Goal: Information Seeking & Learning: Check status

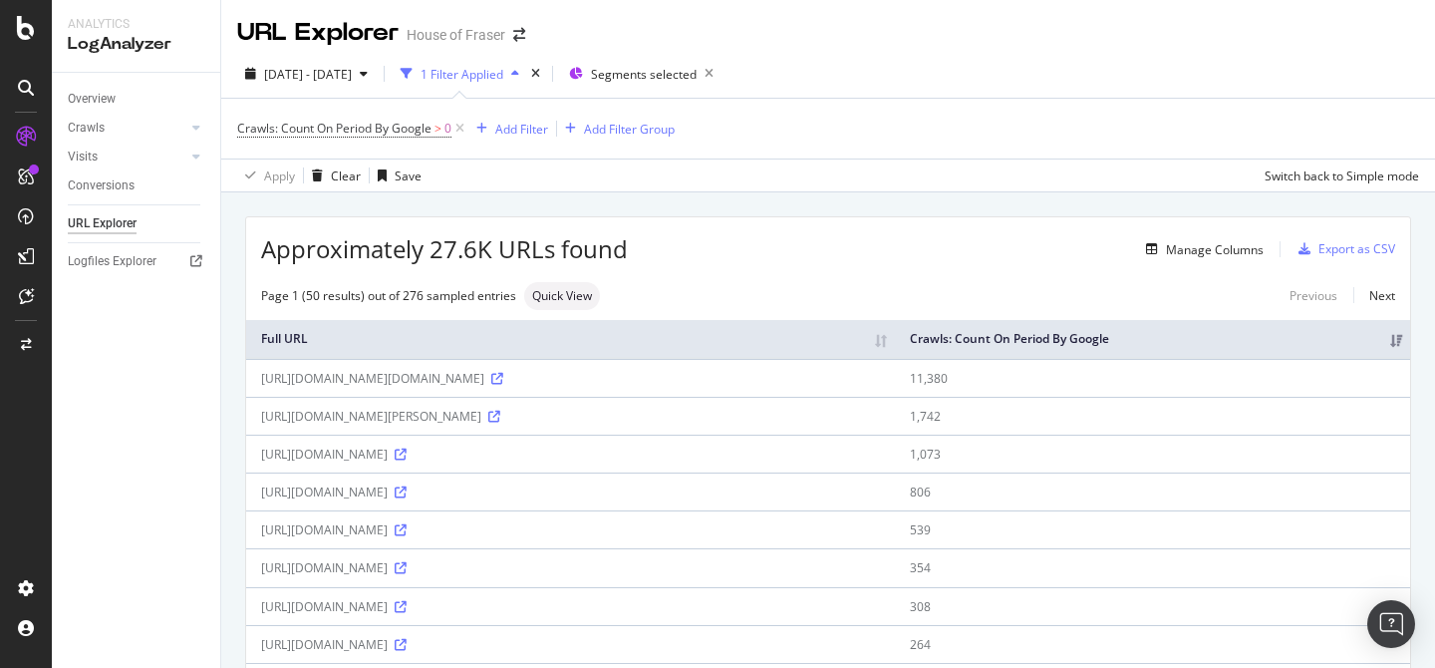
scroll to position [87, 0]
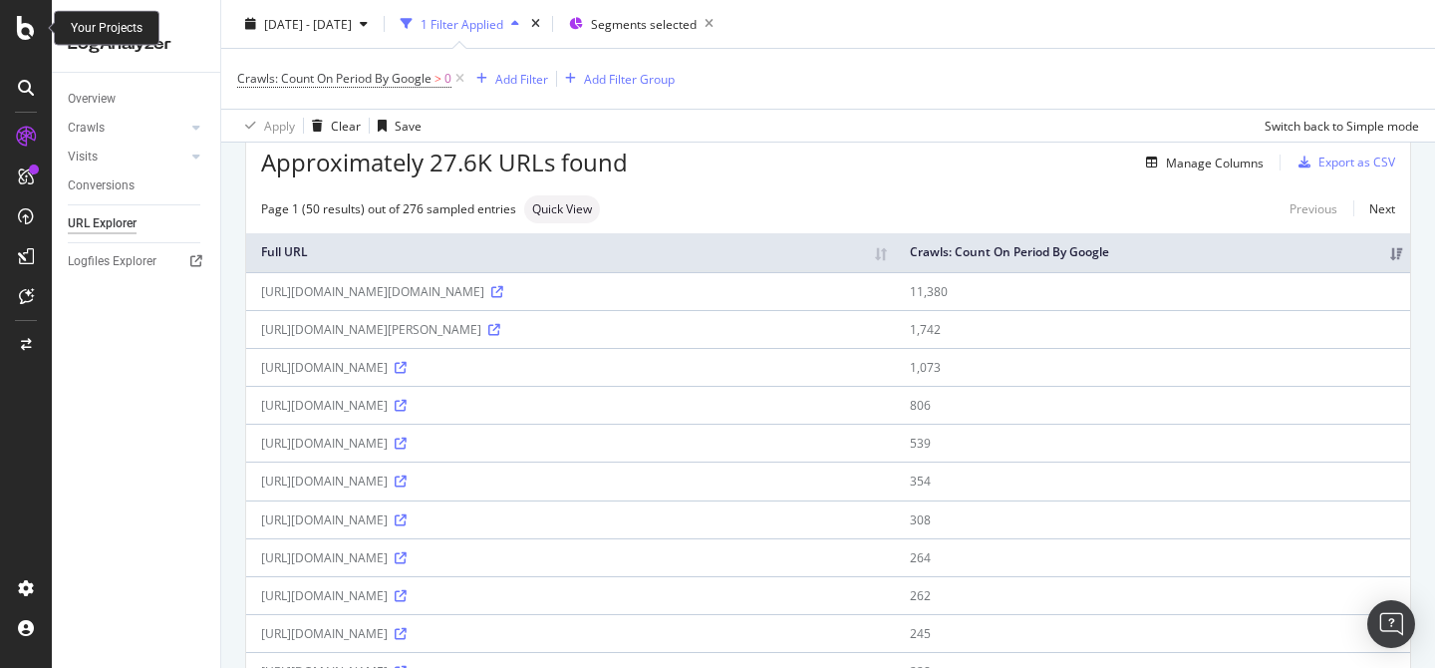
click at [21, 30] on icon at bounding box center [26, 28] width 18 height 24
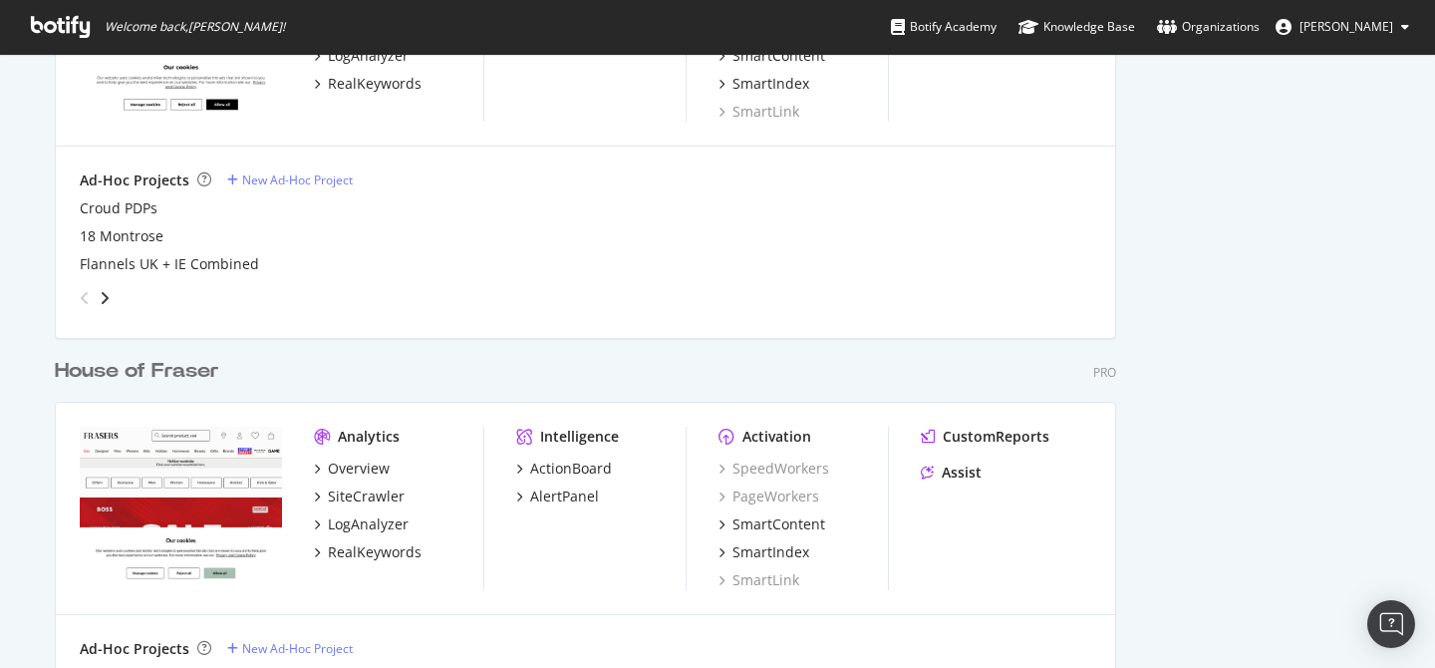
scroll to position [1903, 0]
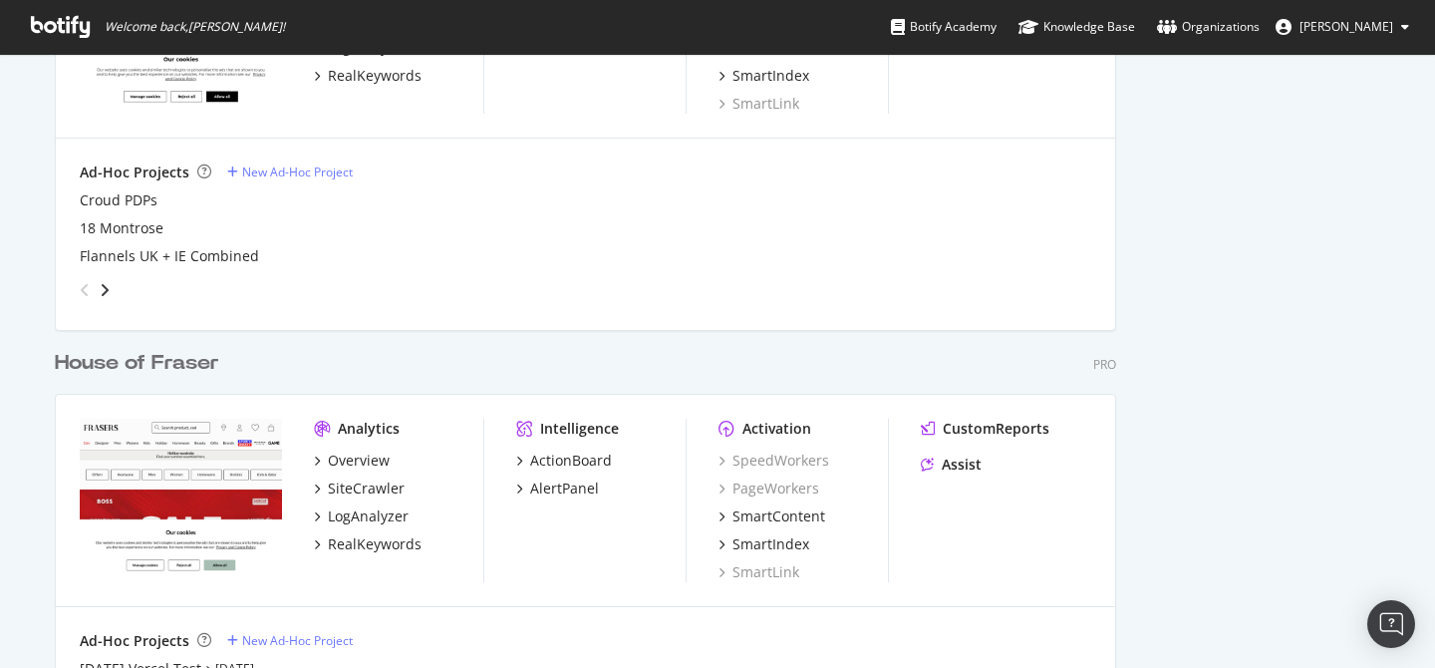
click at [193, 361] on div "House of Fraser" at bounding box center [137, 363] width 164 height 29
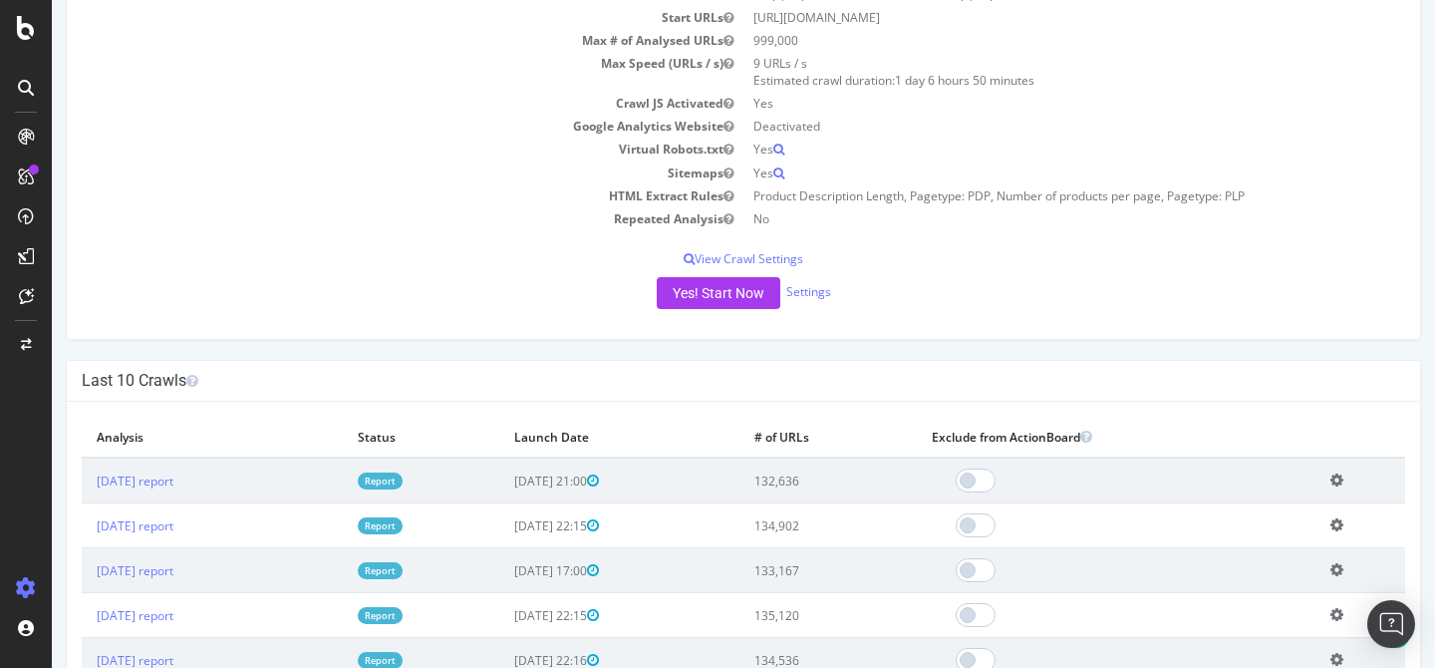
scroll to position [197, 0]
click at [173, 485] on link "[DATE] report" at bounding box center [135, 482] width 77 height 17
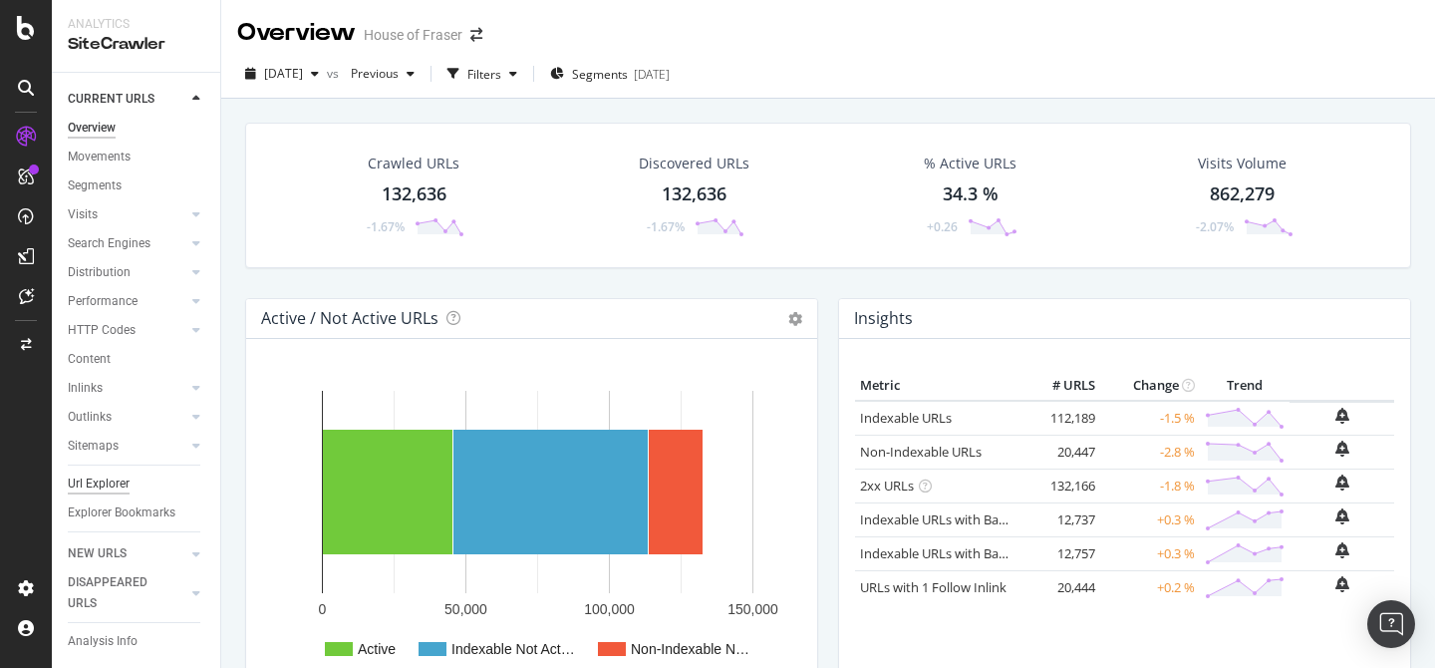
click at [105, 483] on div "Url Explorer" at bounding box center [99, 483] width 62 height 21
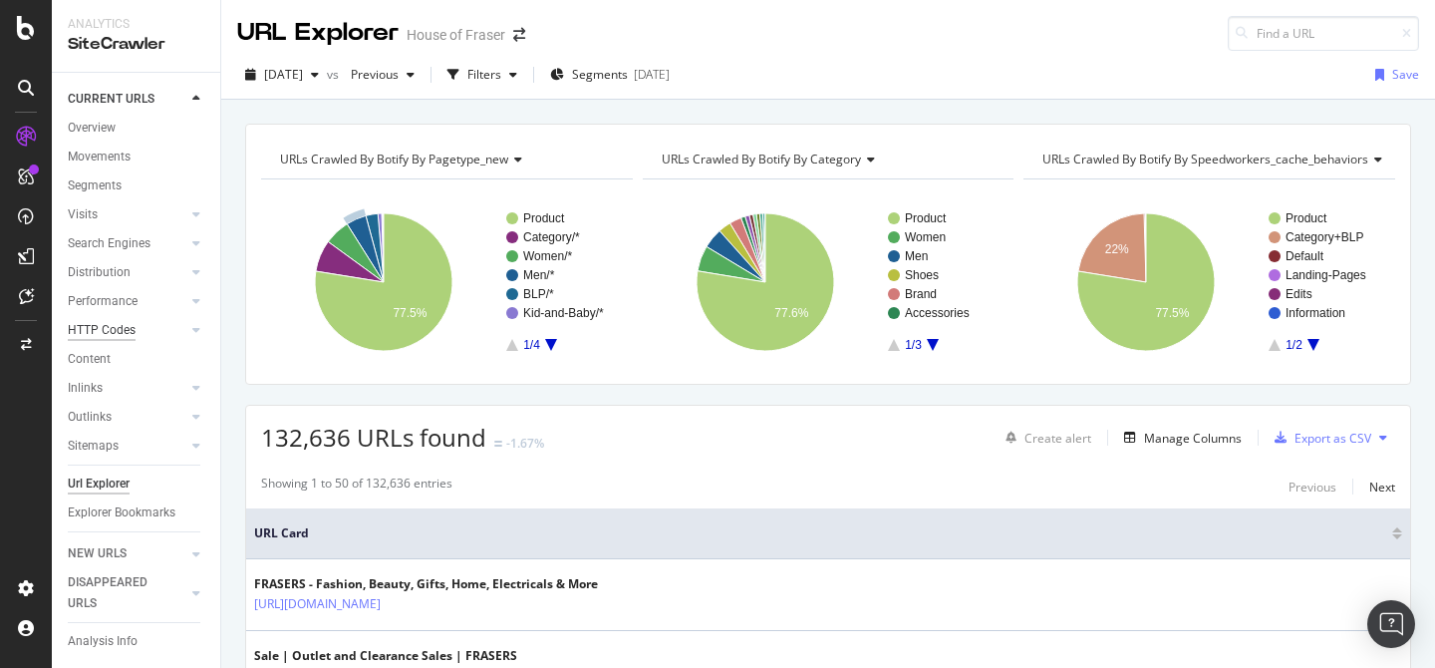
click at [102, 327] on div "HTTP Codes" at bounding box center [102, 330] width 68 height 21
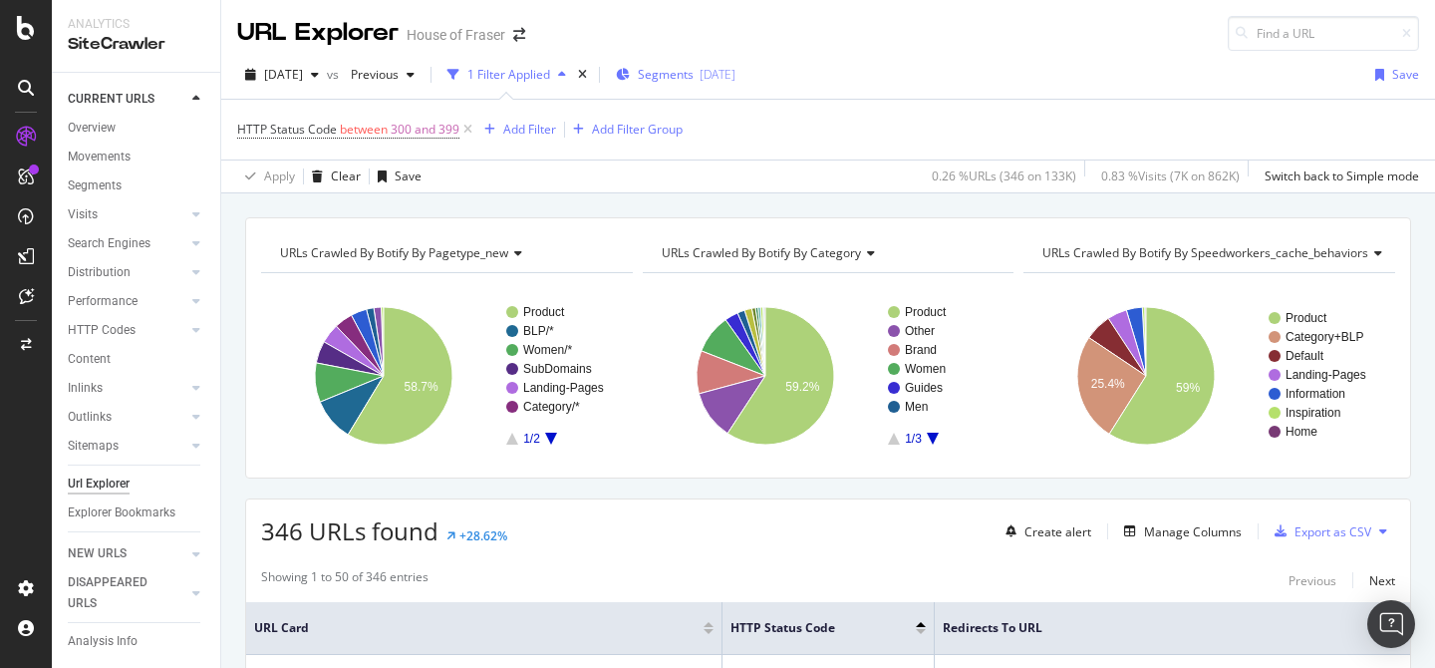
click at [694, 69] on span "Segments" at bounding box center [666, 74] width 56 height 17
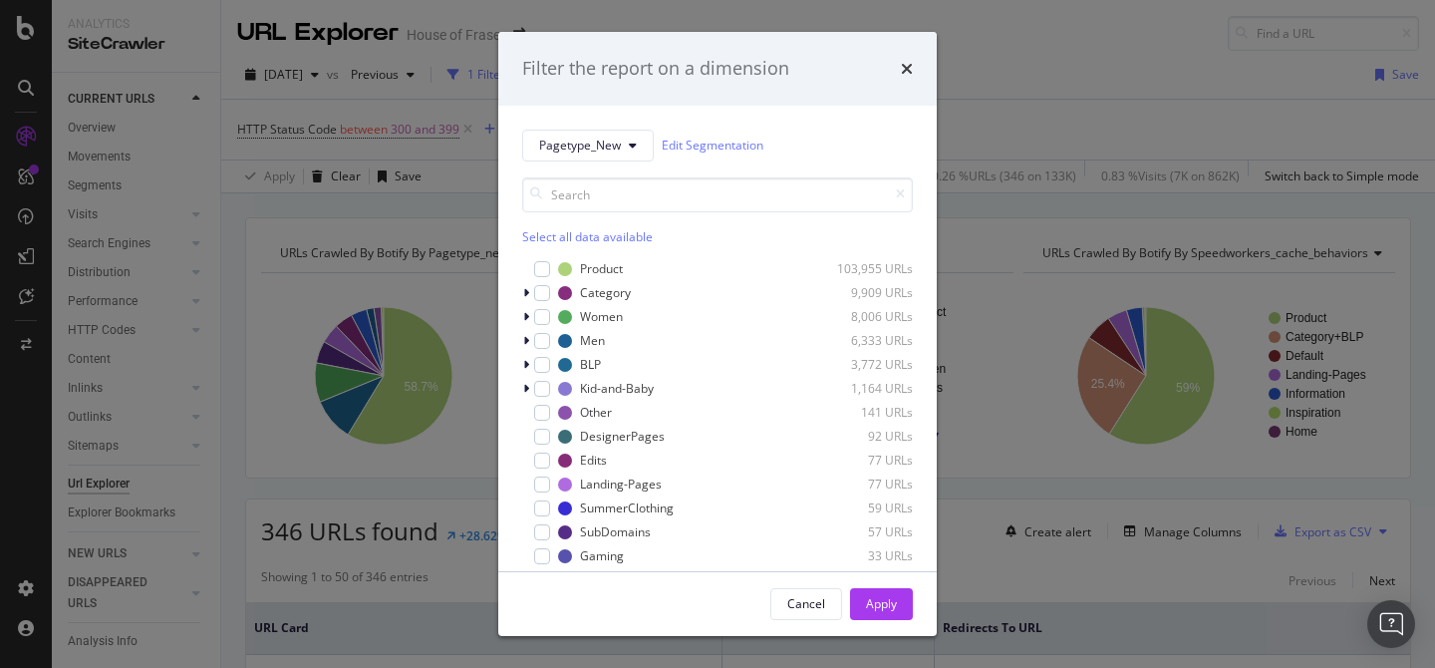
click at [595, 238] on div "Select all data available" at bounding box center [717, 236] width 391 height 17
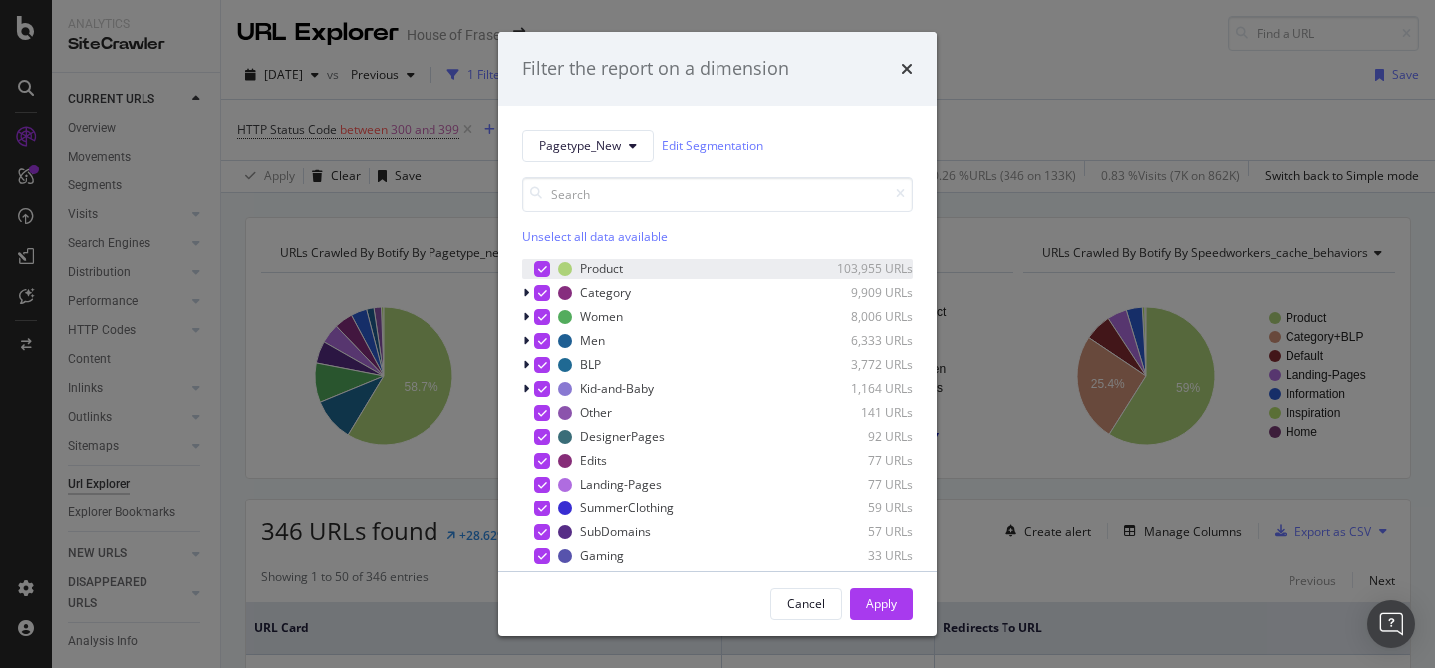
click at [544, 266] on icon "modal" at bounding box center [542, 269] width 9 height 10
click at [905, 592] on button "Apply" at bounding box center [881, 604] width 63 height 32
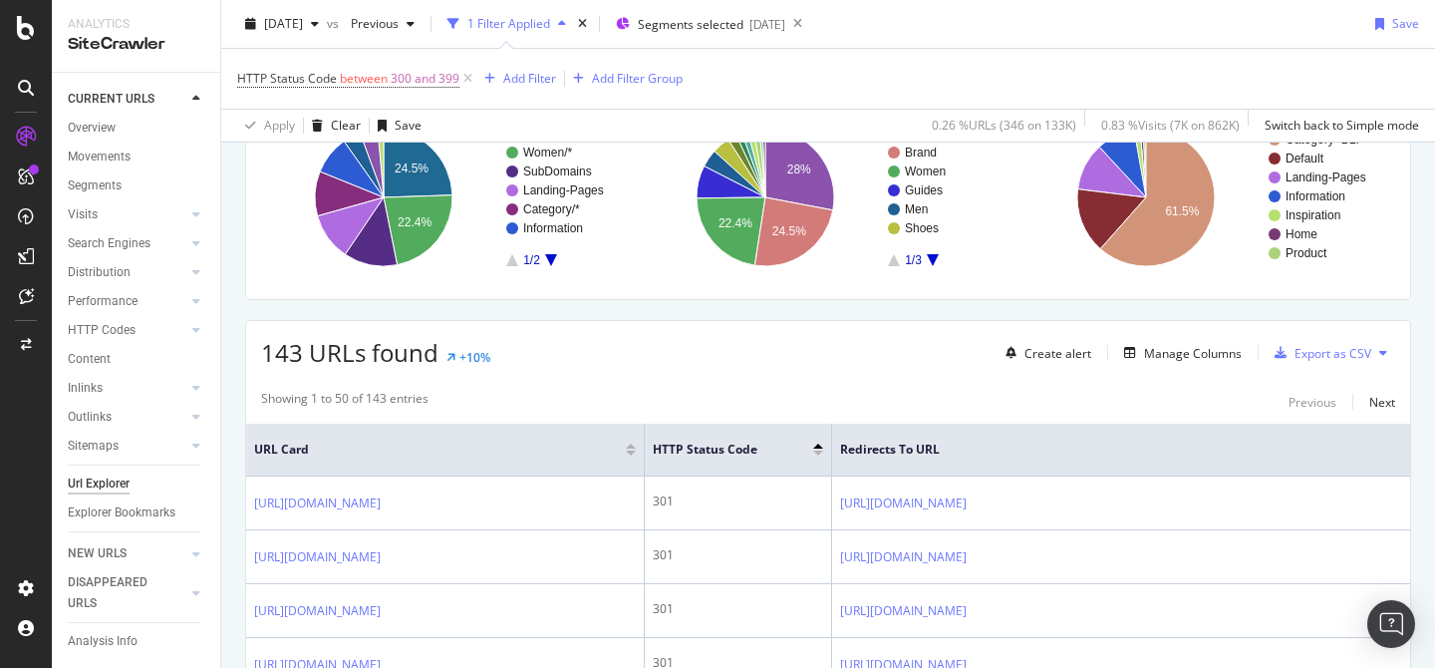
scroll to position [185, 0]
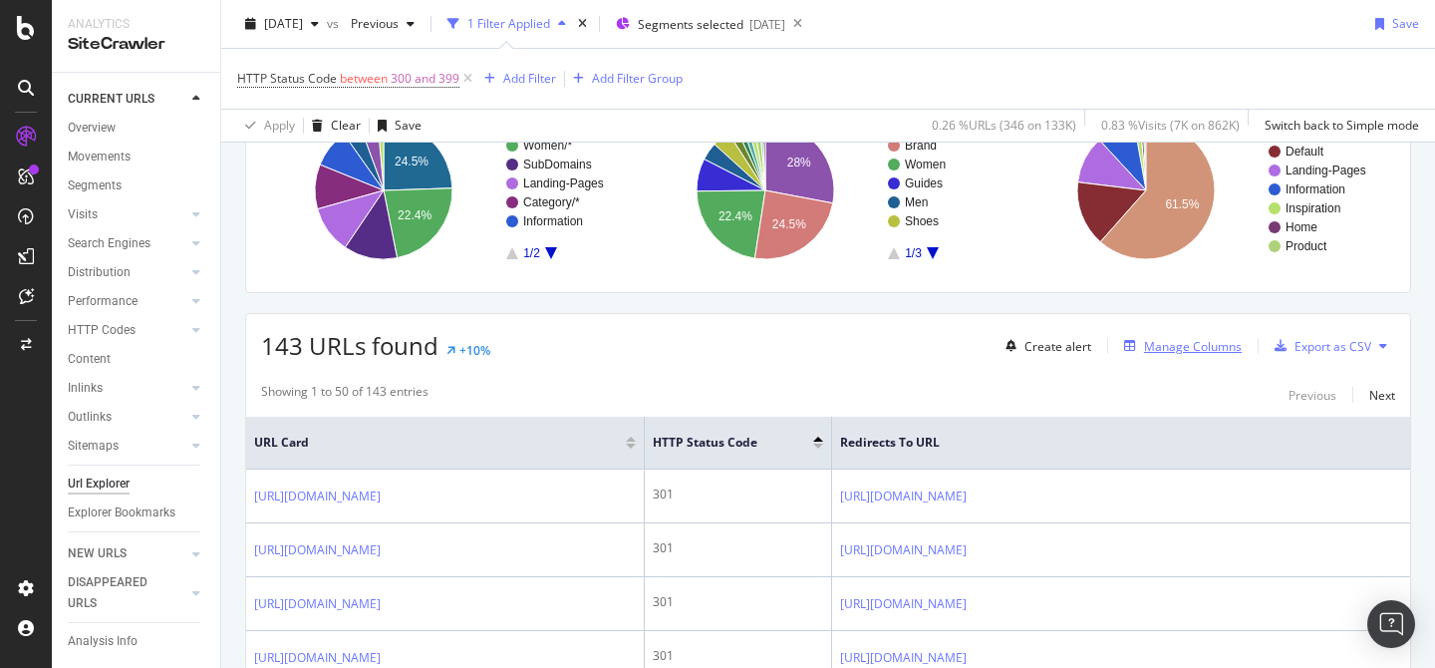
click at [1145, 348] on div "Manage Columns" at bounding box center [1193, 346] width 98 height 17
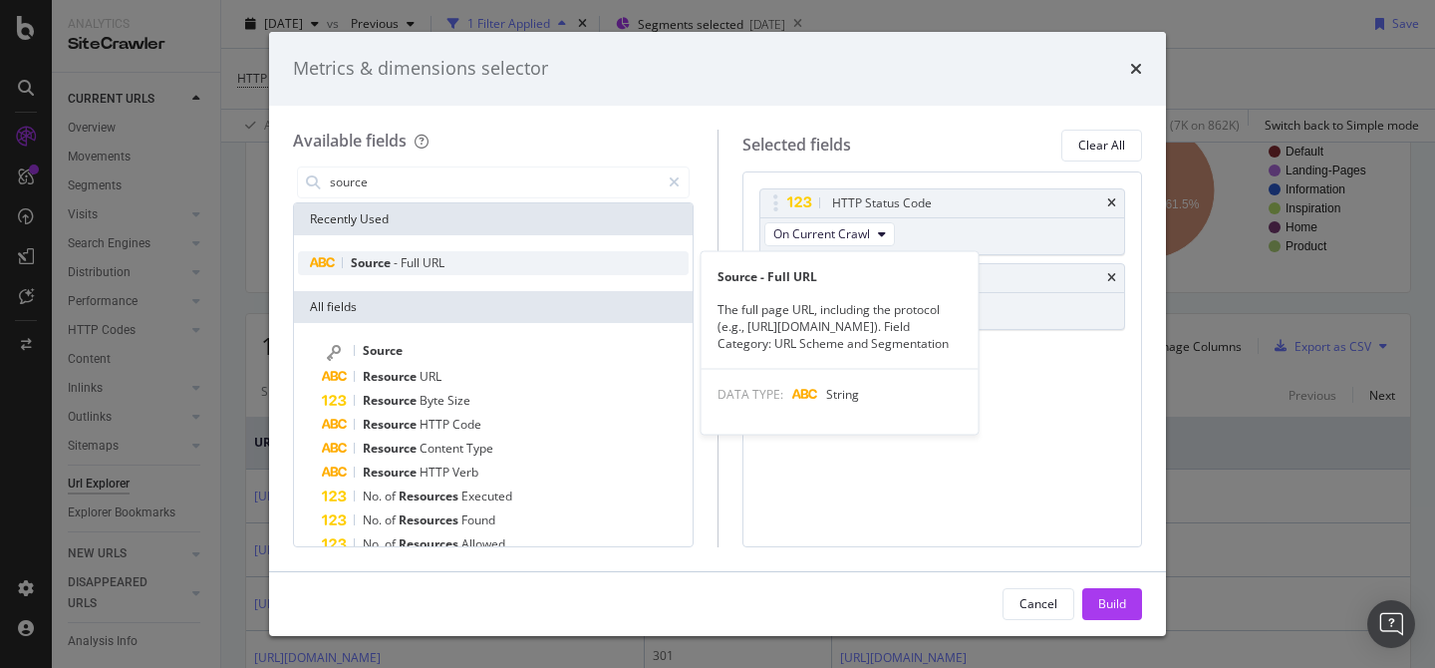
type input "source"
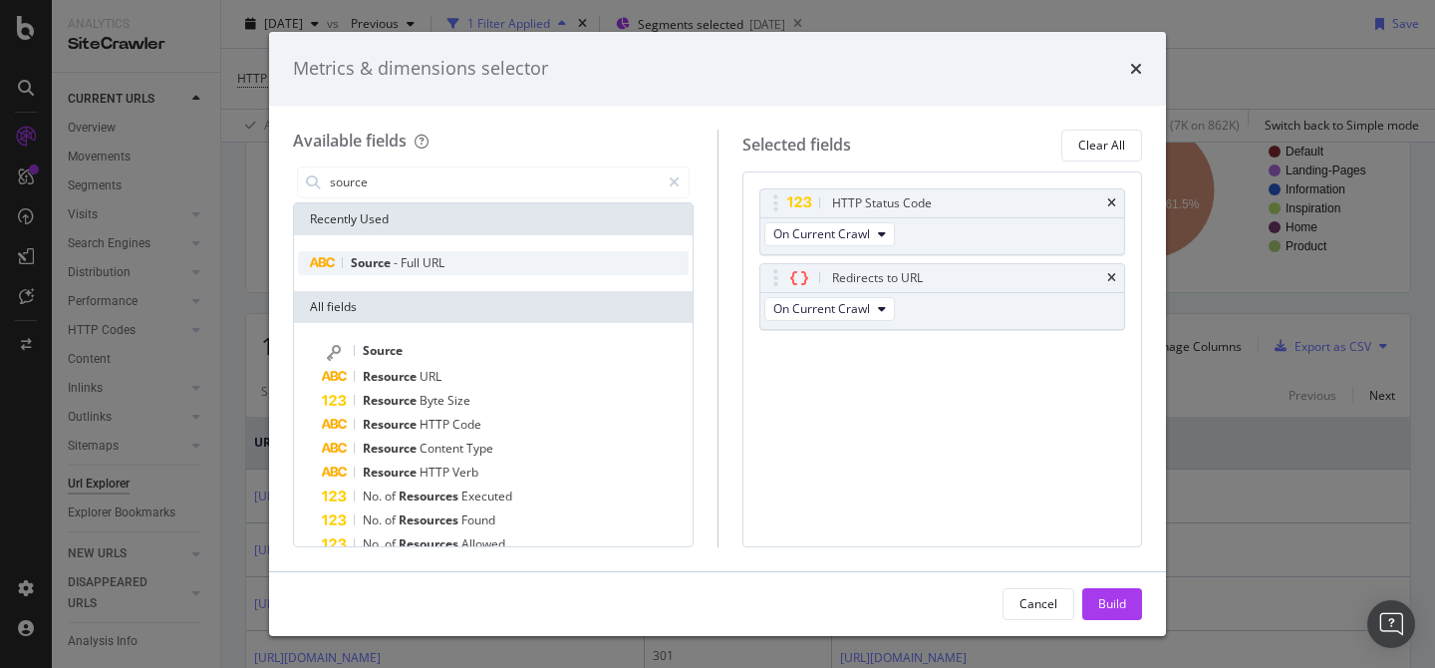
click at [409, 257] on span "Full" at bounding box center [412, 262] width 22 height 17
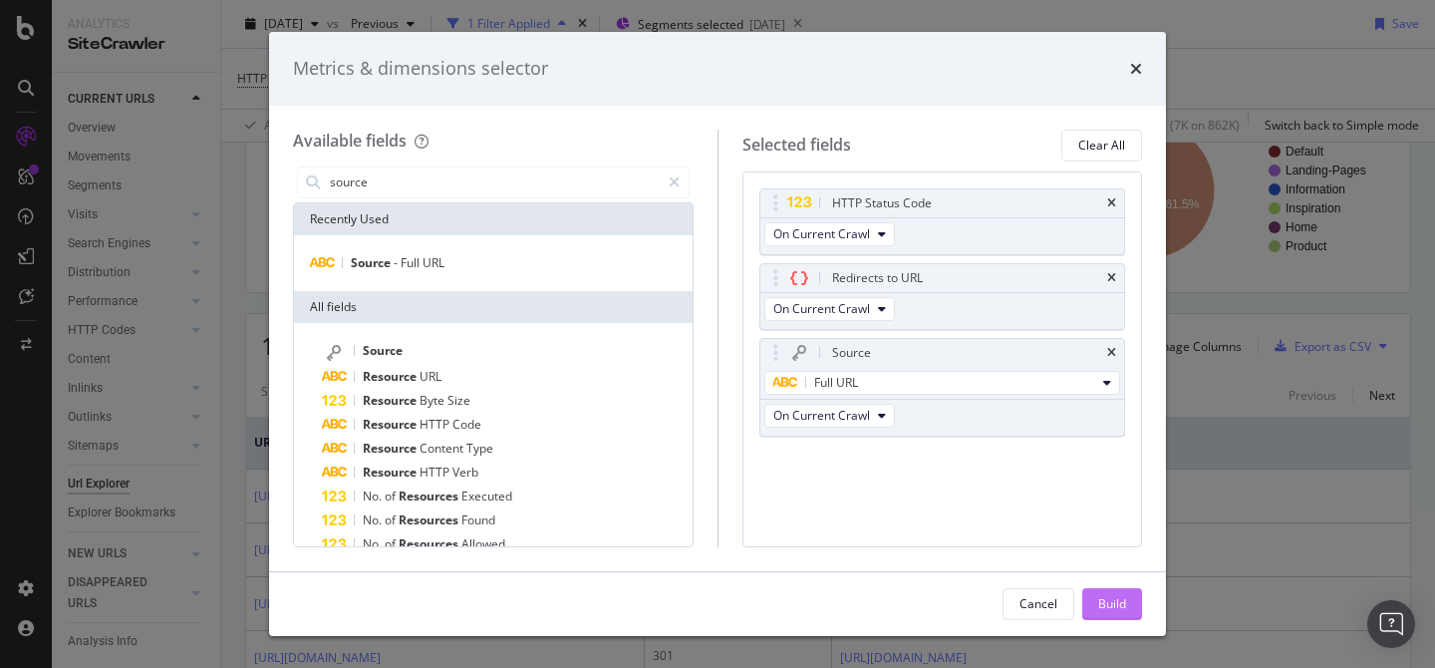
click at [1098, 592] on div "Build" at bounding box center [1112, 604] width 28 height 30
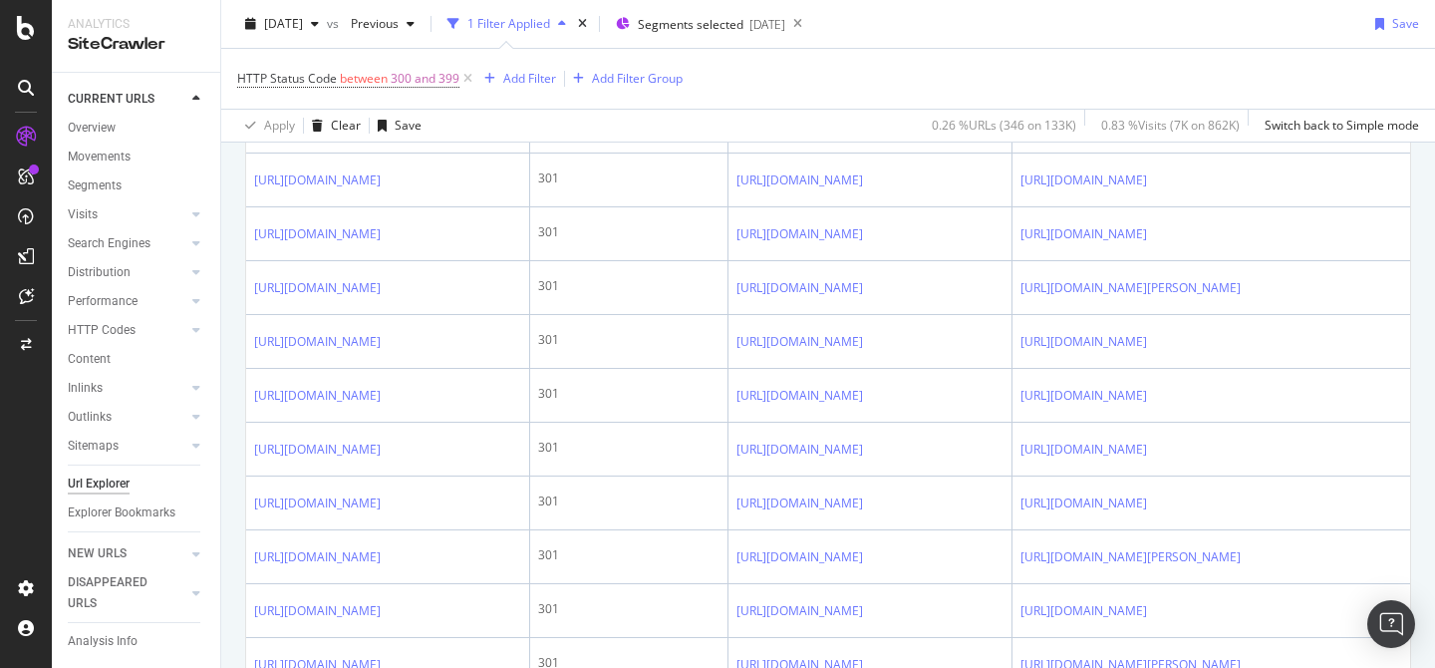
scroll to position [610, 0]
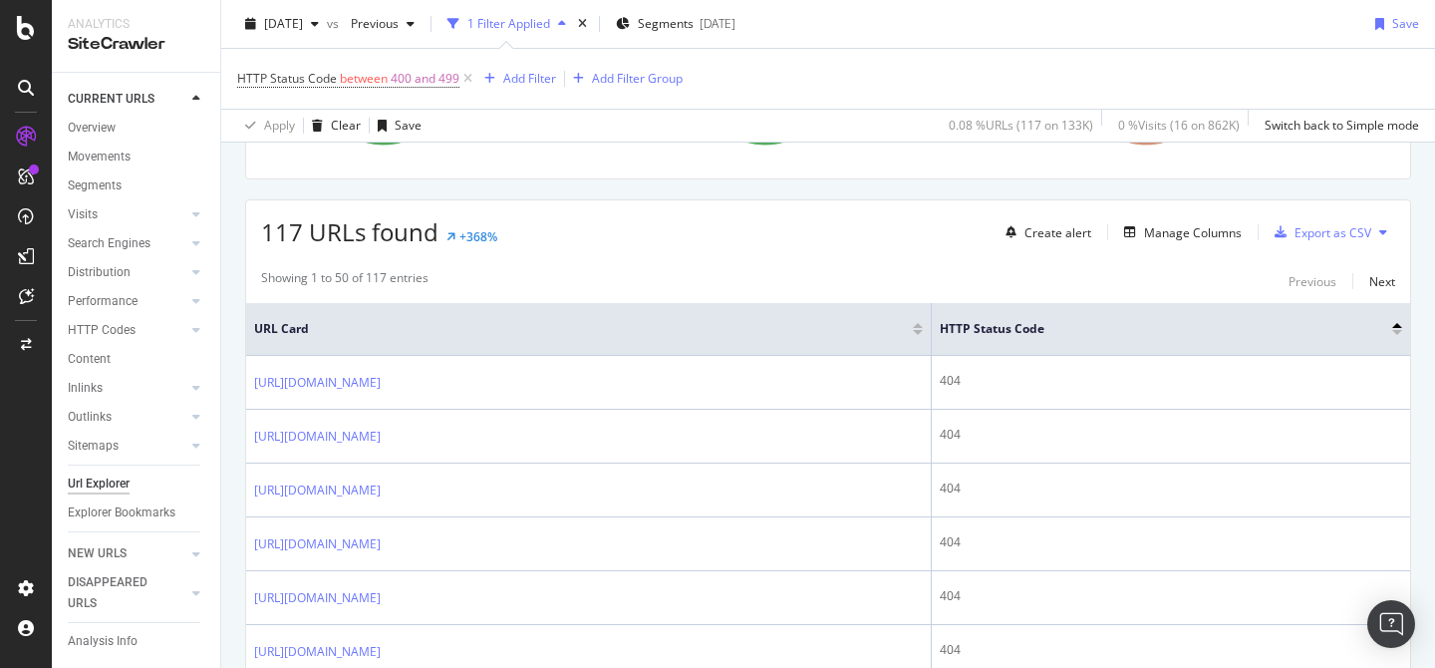
scroll to position [298, 0]
click at [1190, 233] on div "Manage Columns" at bounding box center [1193, 233] width 98 height 17
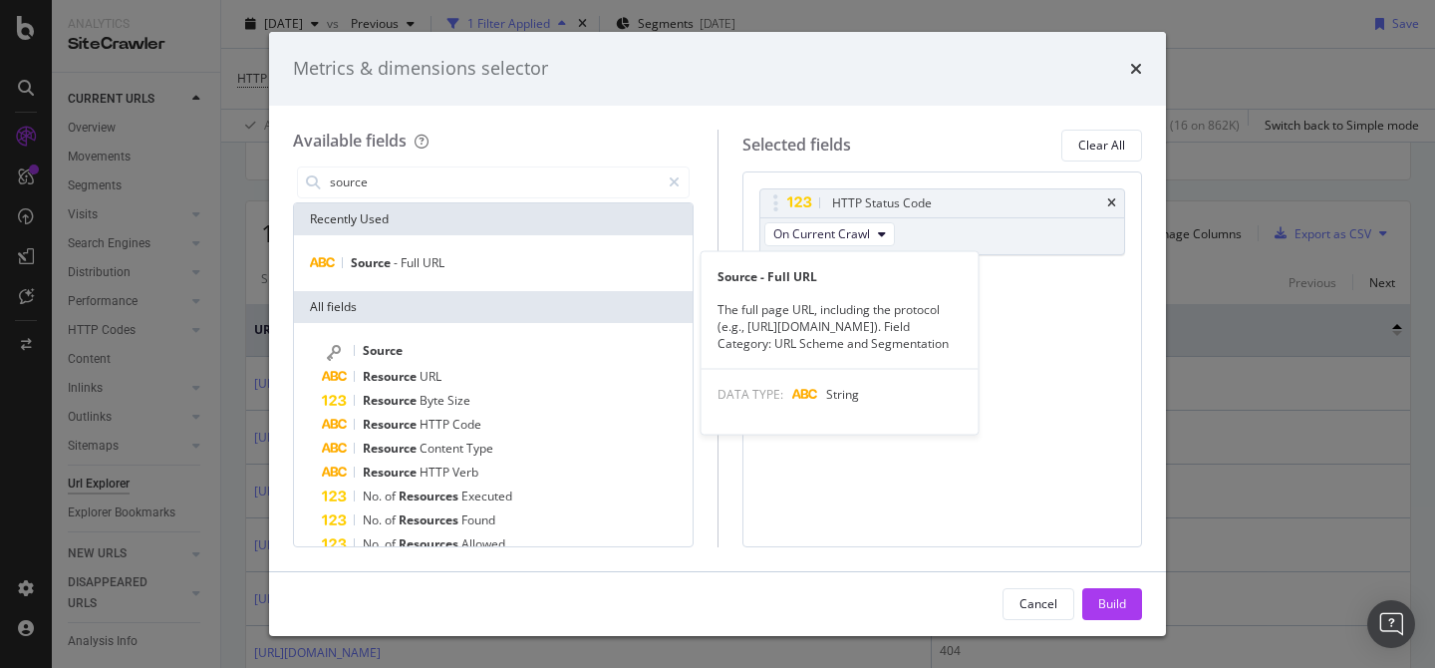
type input "source"
click at [398, 261] on span "-" at bounding box center [397, 262] width 7 height 17
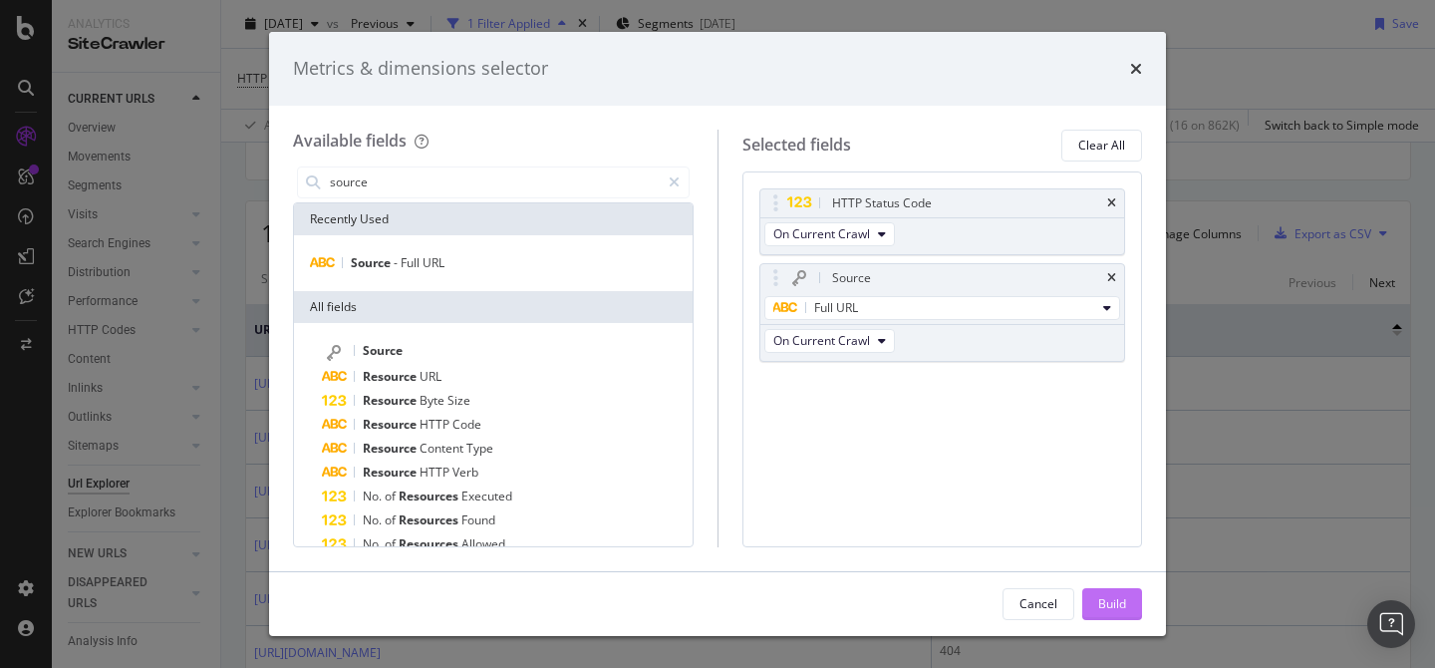
click at [1106, 612] on div "Build" at bounding box center [1112, 603] width 28 height 17
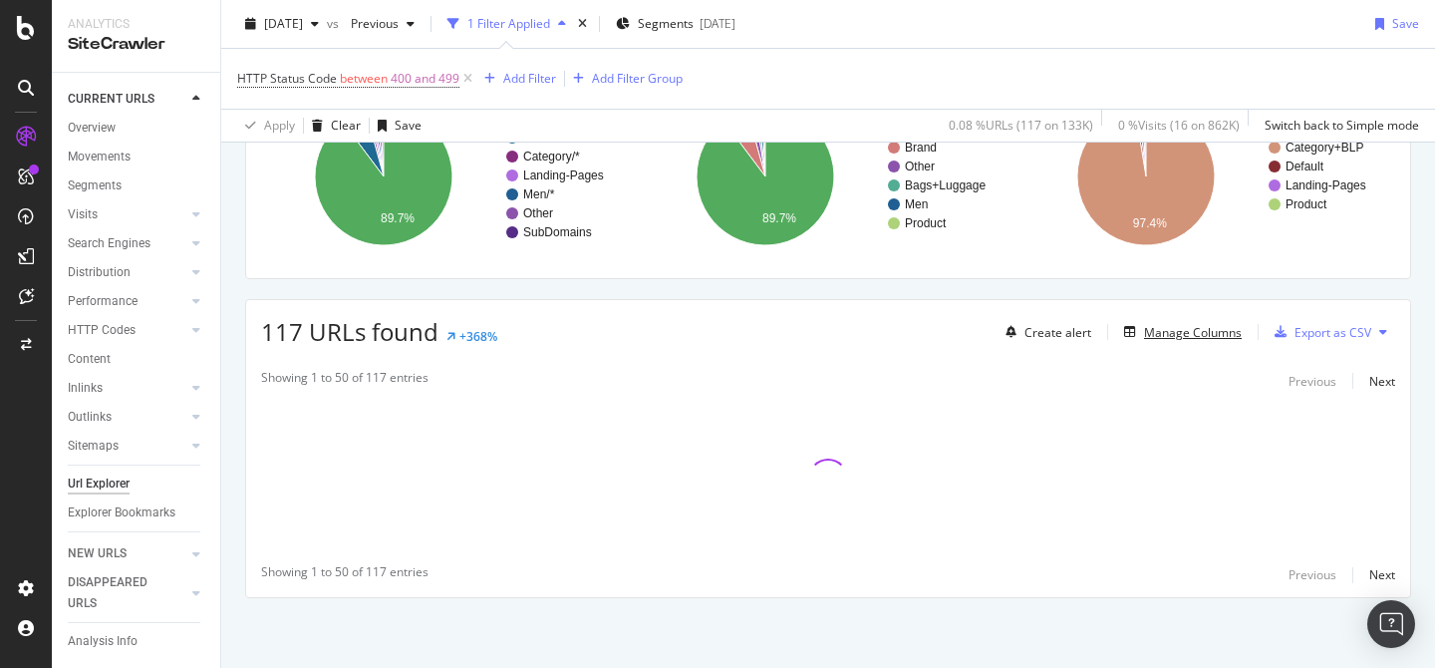
scroll to position [199, 0]
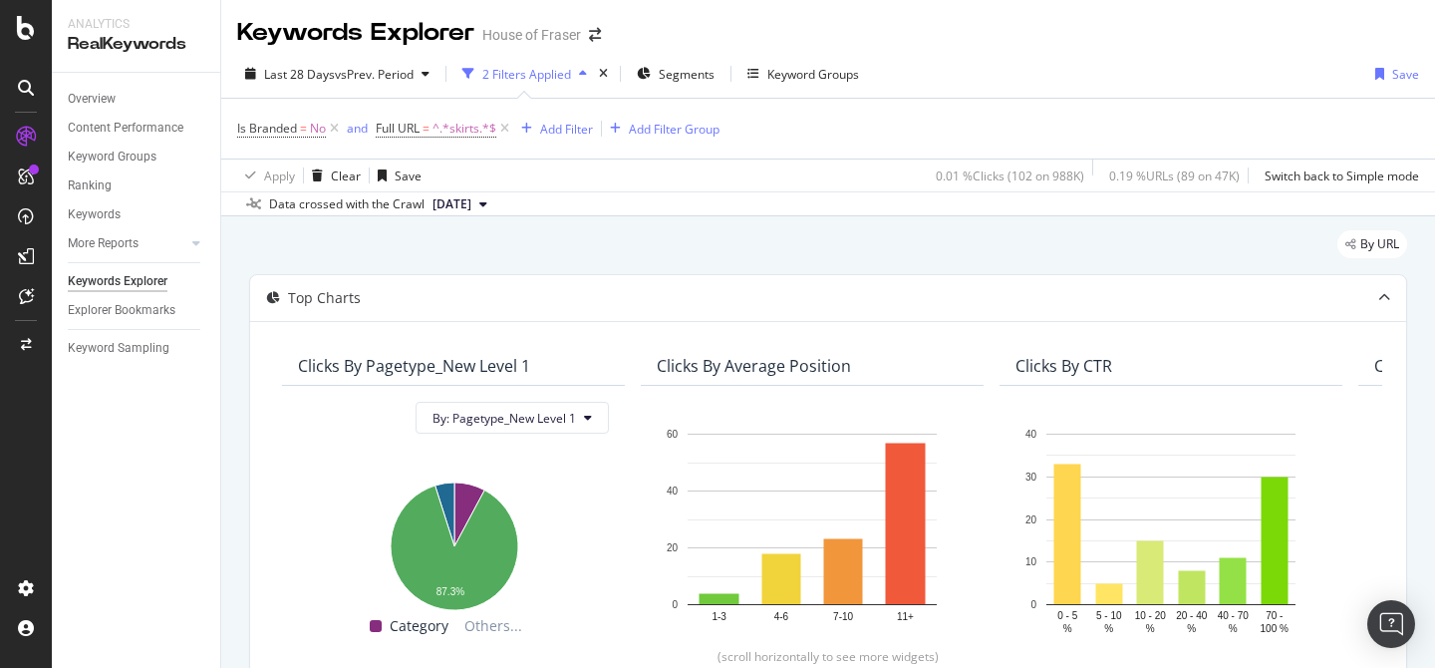
scroll to position [519, 0]
